Goal: Check status: Check status

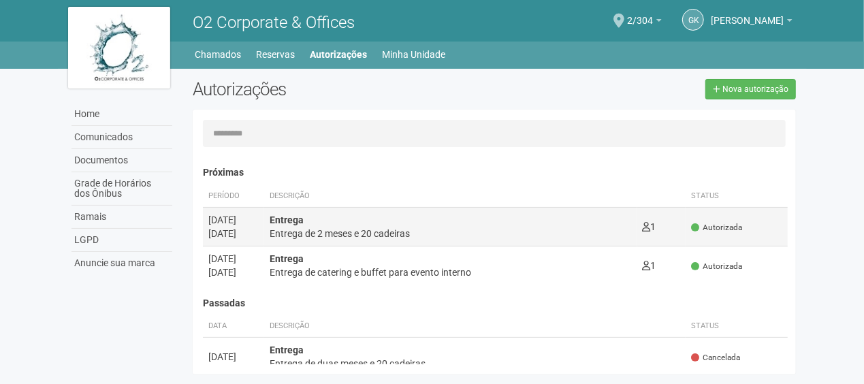
click at [426, 221] on div "Entrega Entrega de 2 meses e 20 cadeiras" at bounding box center [451, 226] width 362 height 27
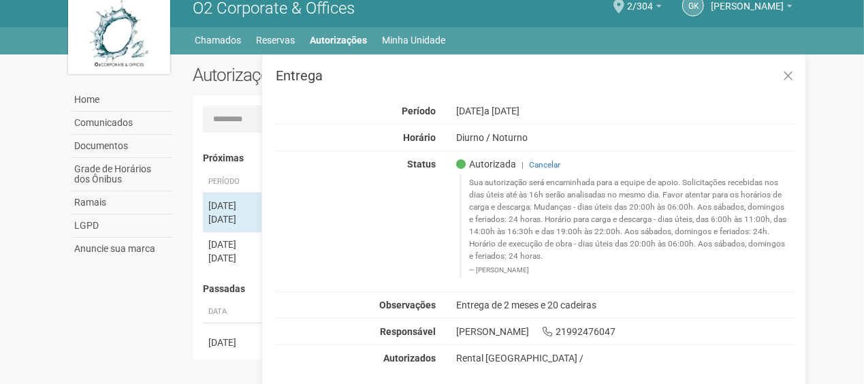
scroll to position [21, 0]
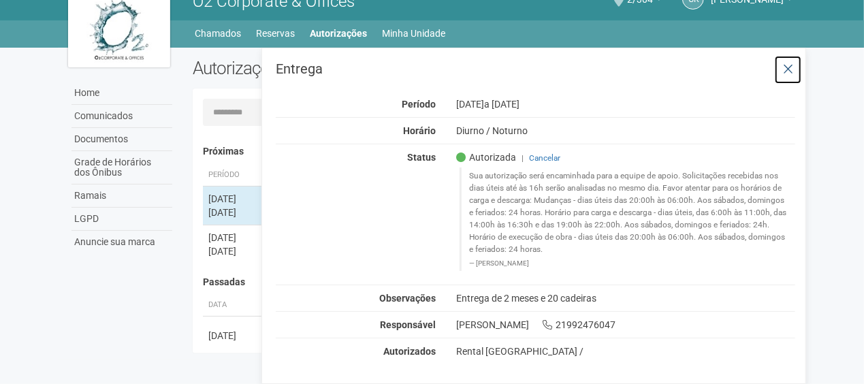
click at [787, 65] on icon at bounding box center [788, 70] width 10 height 14
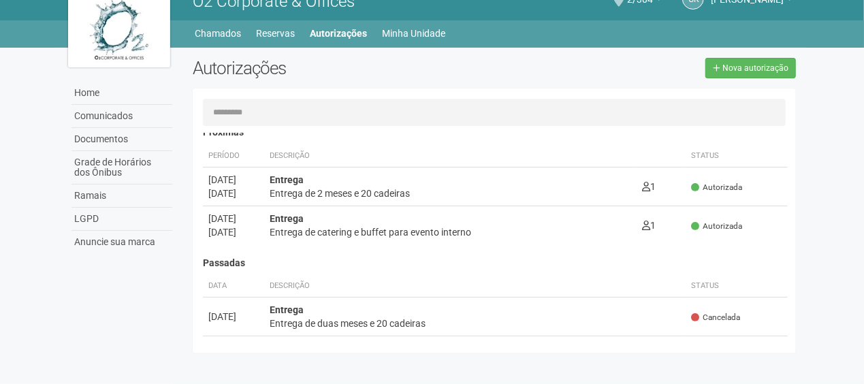
scroll to position [68, 0]
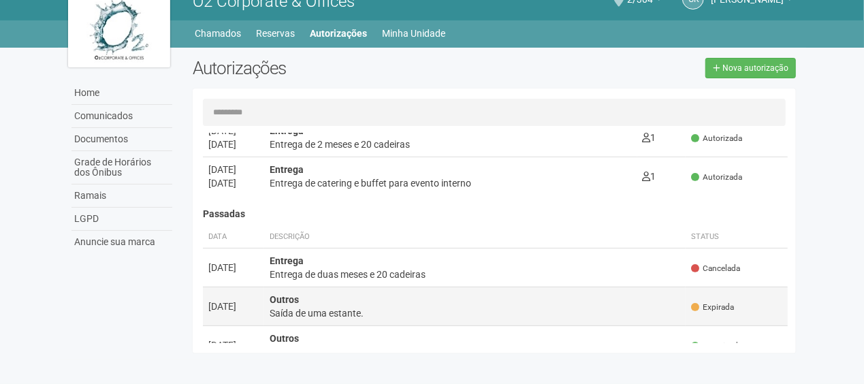
click at [414, 304] on td "Outros Saída de uma estante." at bounding box center [475, 306] width 422 height 39
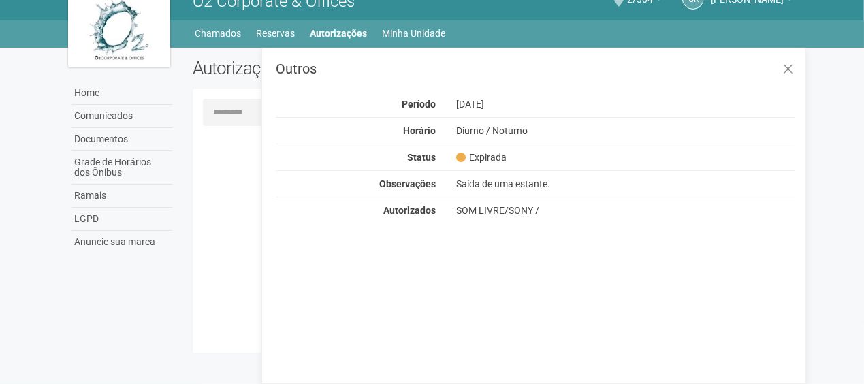
scroll to position [0, 0]
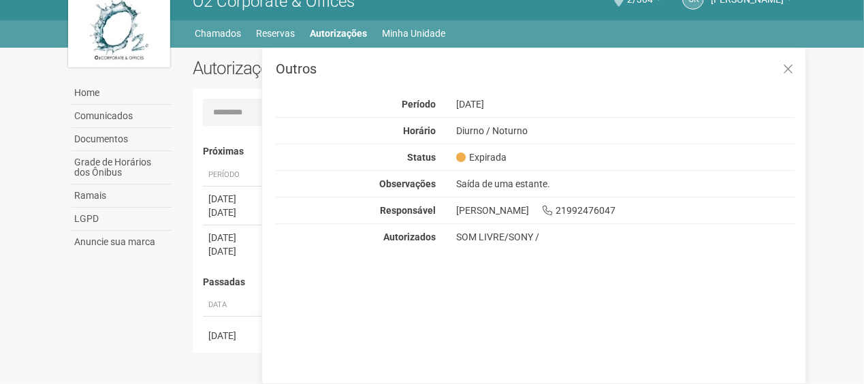
click at [757, 56] on div "Outros Período [DATE] Horário Diurno / [GEOGRAPHIC_DATA] Status Expirada Observ…" at bounding box center [533, 216] width 544 height 336
click at [790, 65] on icon at bounding box center [788, 70] width 10 height 14
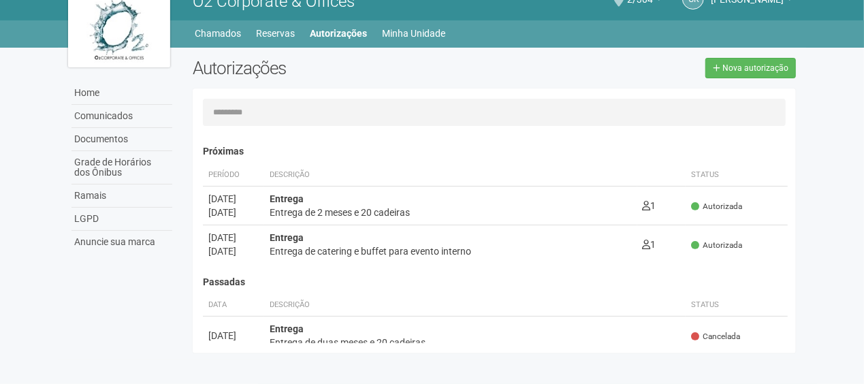
scroll to position [136, 0]
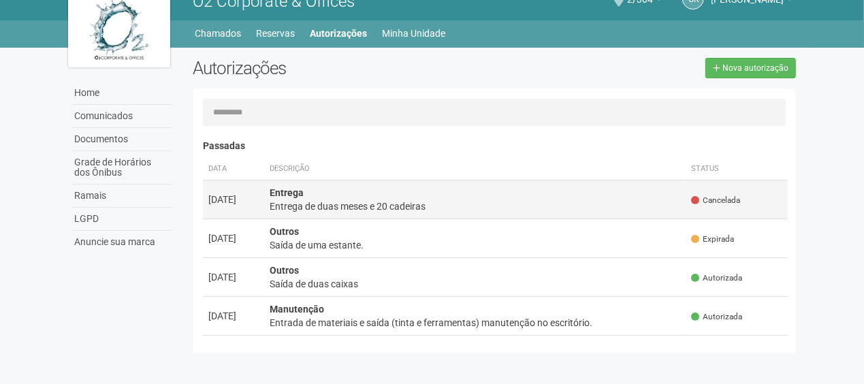
click at [410, 212] on div "Entrega de duas meses e 20 cadeiras" at bounding box center [475, 206] width 411 height 14
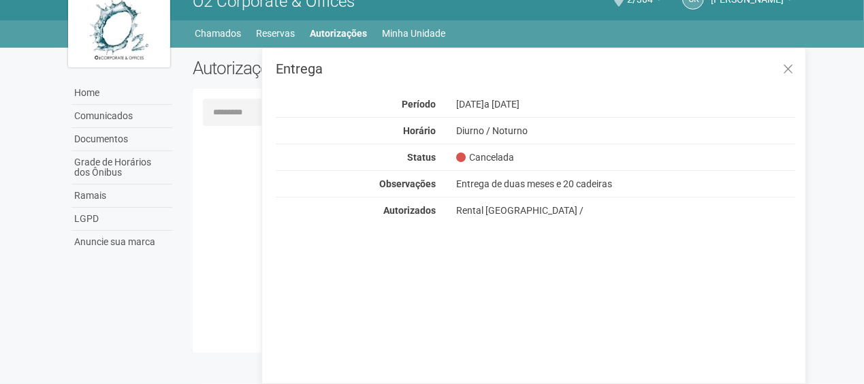
scroll to position [0, 0]
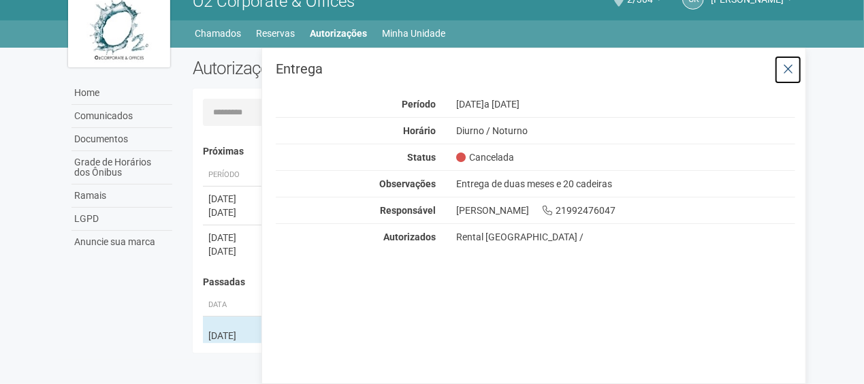
click at [785, 65] on icon at bounding box center [788, 70] width 10 height 14
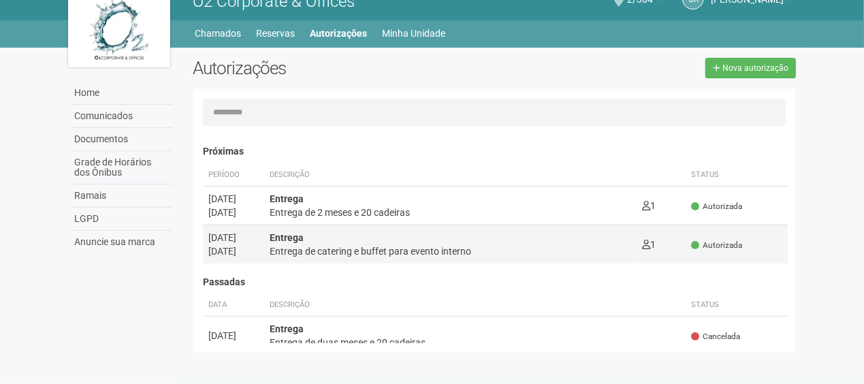
click at [479, 246] on div "Entrega de catering e buffet para evento interno" at bounding box center [451, 251] width 362 height 14
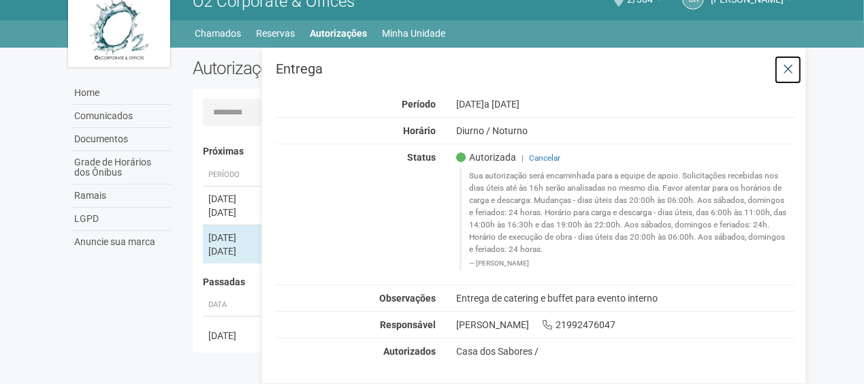
click at [785, 66] on icon at bounding box center [788, 70] width 10 height 14
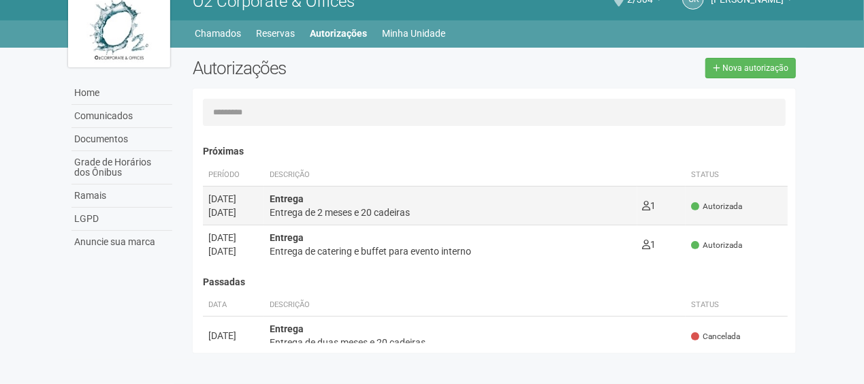
click at [364, 201] on div "Entrega Entrega de 2 meses e 20 cadeiras" at bounding box center [451, 205] width 362 height 27
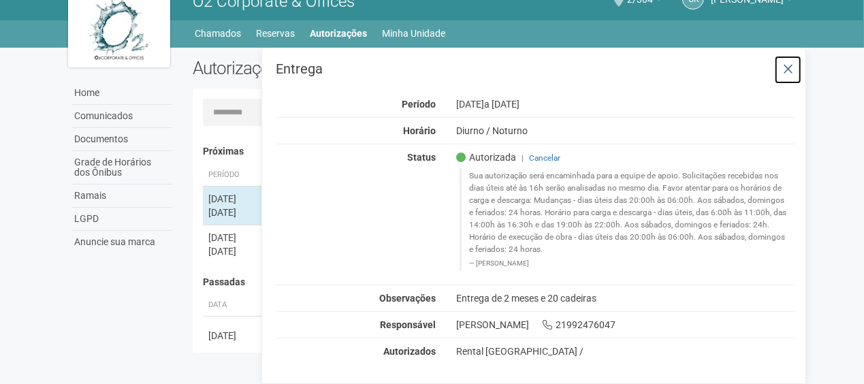
click at [788, 63] on icon at bounding box center [788, 70] width 10 height 14
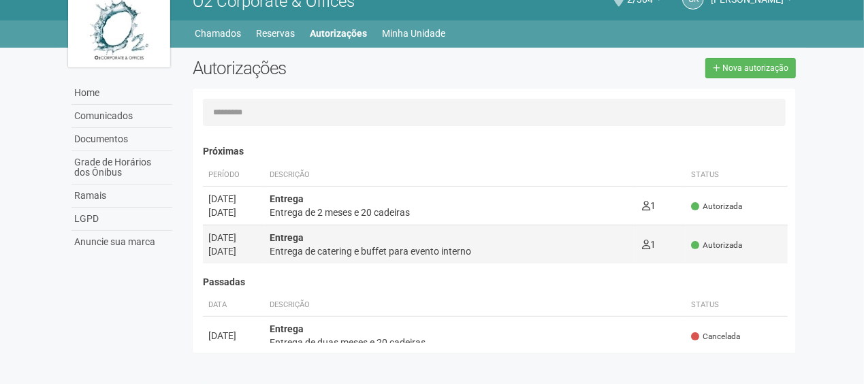
drag, startPoint x: 500, startPoint y: 238, endPoint x: 508, endPoint y: 242, distance: 8.5
click at [502, 238] on div "Entrega Entrega de catering e buffet para evento interno" at bounding box center [451, 244] width 362 height 27
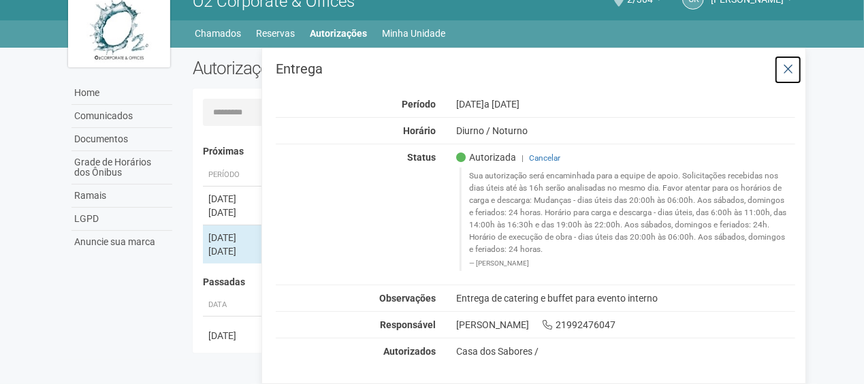
drag, startPoint x: 784, startPoint y: 62, endPoint x: 659, endPoint y: 90, distance: 128.3
click at [783, 63] on icon at bounding box center [788, 70] width 10 height 14
